Goal: Information Seeking & Learning: Learn about a topic

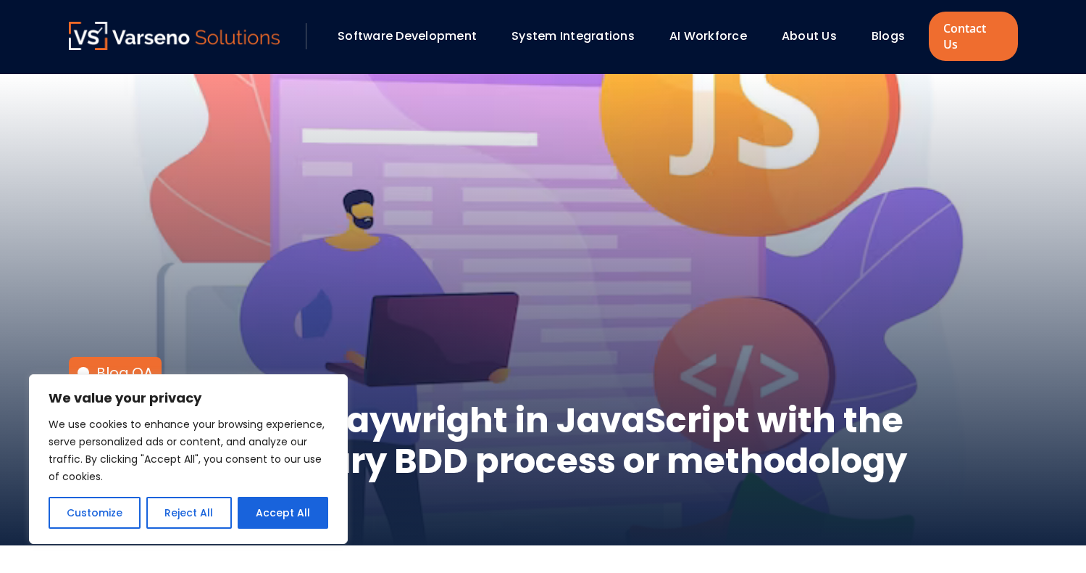
click at [257, 515] on button "Accept All" at bounding box center [283, 512] width 91 height 32
checkbox input "true"
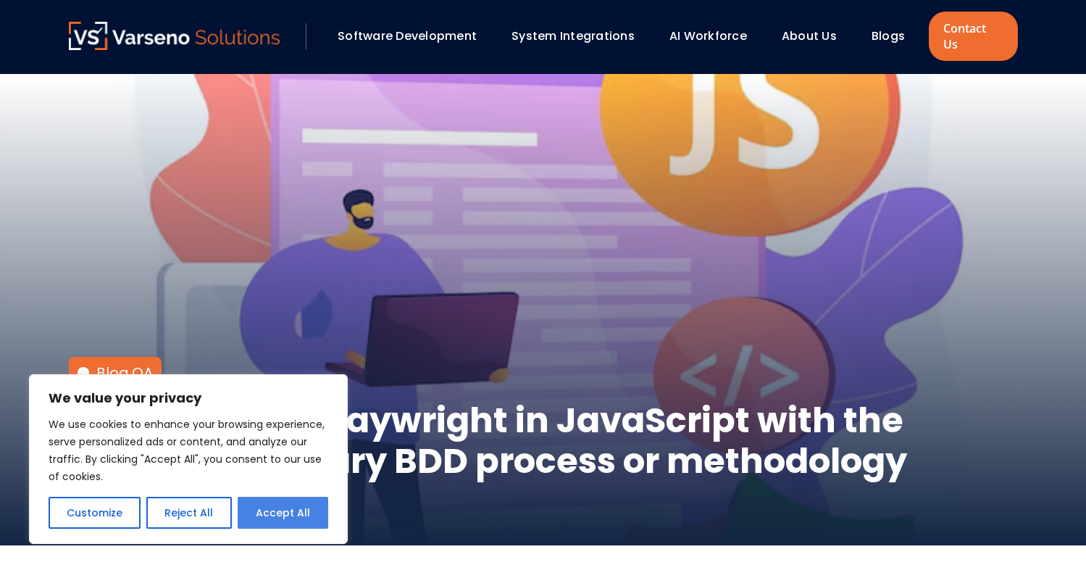
checkbox input "true"
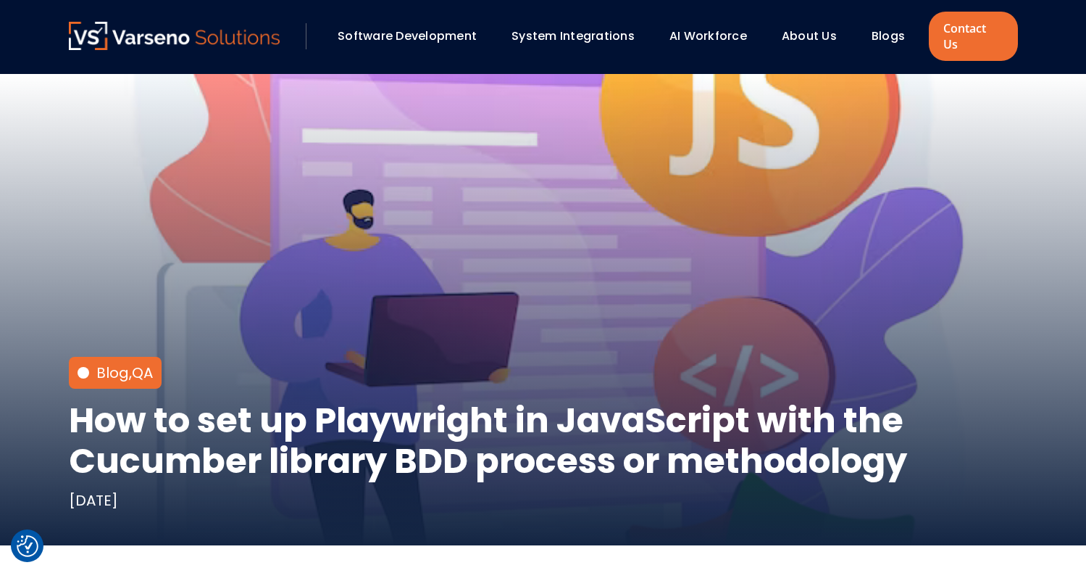
drag, startPoint x: 8, startPoint y: 0, endPoint x: 620, endPoint y: 523, distance: 805.1
click at [620, 523] on div "Blog , QA How to set up Playwright in JavaScript with the Cucumber library BDD …" at bounding box center [543, 309] width 979 height 471
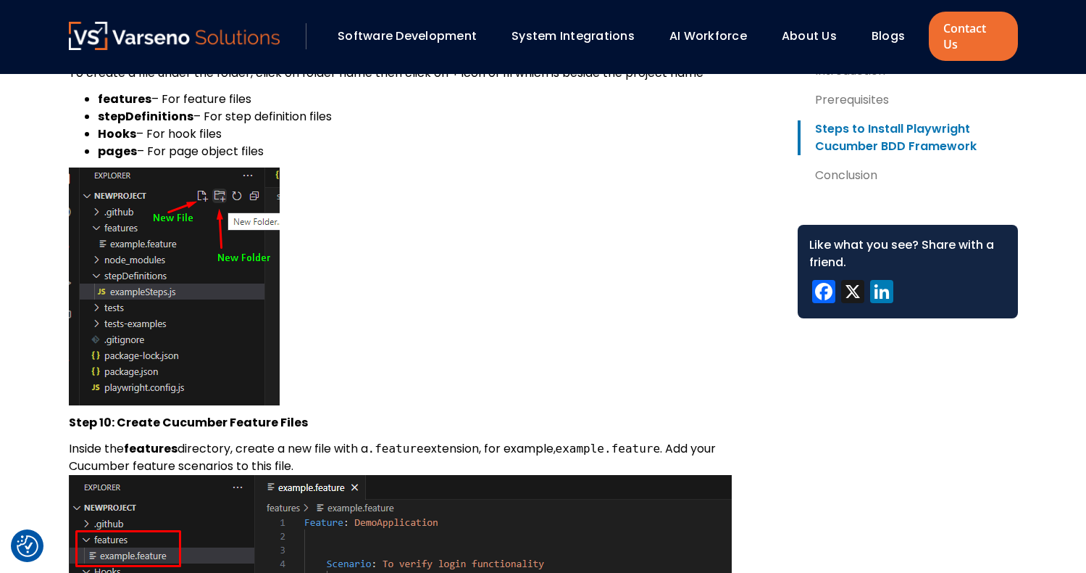
scroll to position [72, 0]
